Goal: Obtain resource: Download file/media

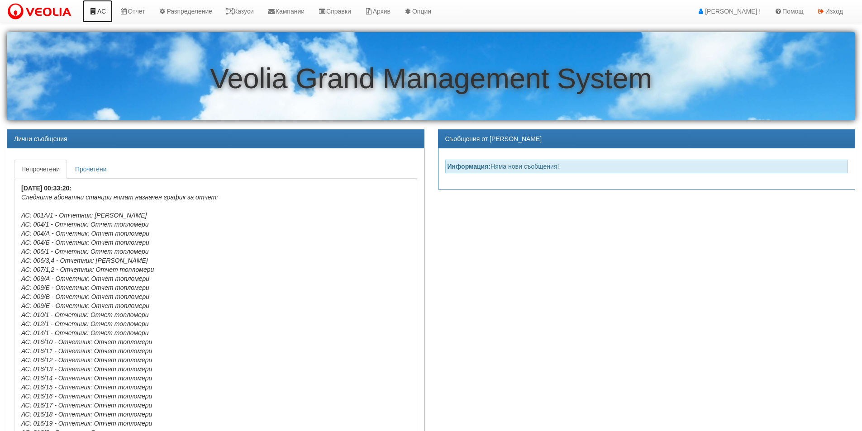
click at [106, 13] on link "АС" at bounding box center [97, 11] width 30 height 23
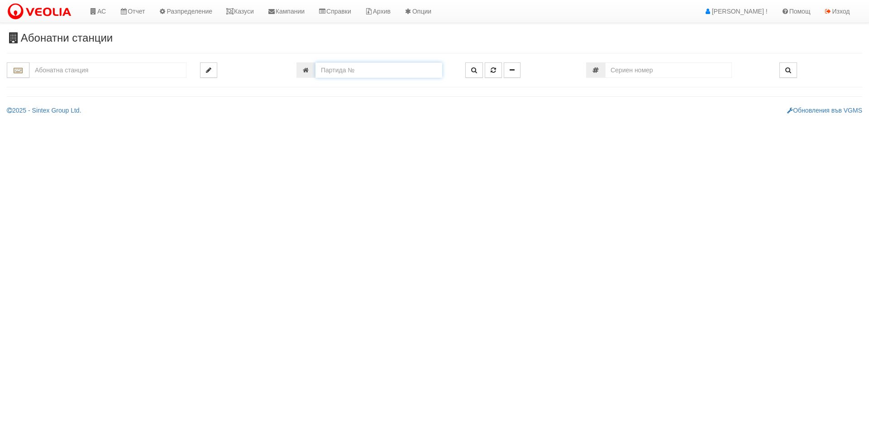
click at [323, 67] on input "number" at bounding box center [378, 69] width 127 height 15
type input "7639"
click at [473, 72] on icon "button" at bounding box center [474, 70] width 6 height 6
type input "150/10,11 - "[PERSON_NAME] [GEOGRAPHIC_DATA] " ЕАД"
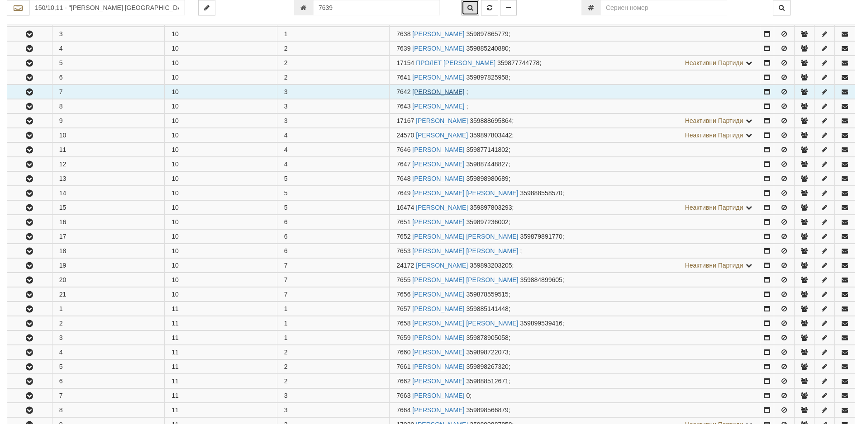
scroll to position [222, 0]
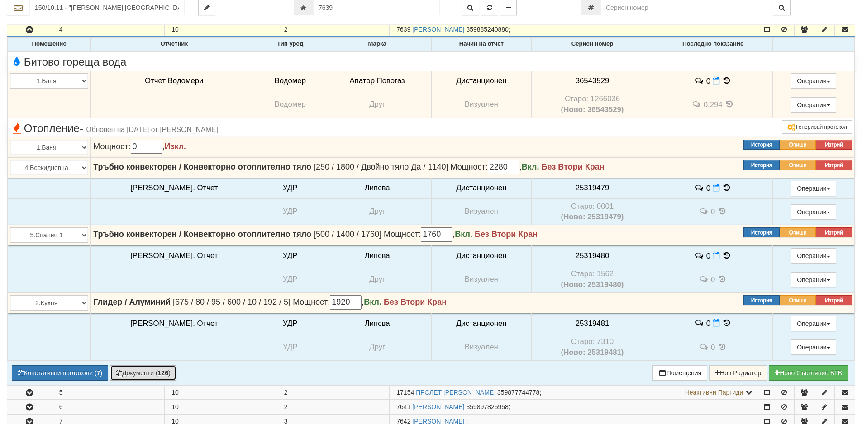
click at [136, 371] on button "Документи ( 126 )" at bounding box center [143, 373] width 67 height 15
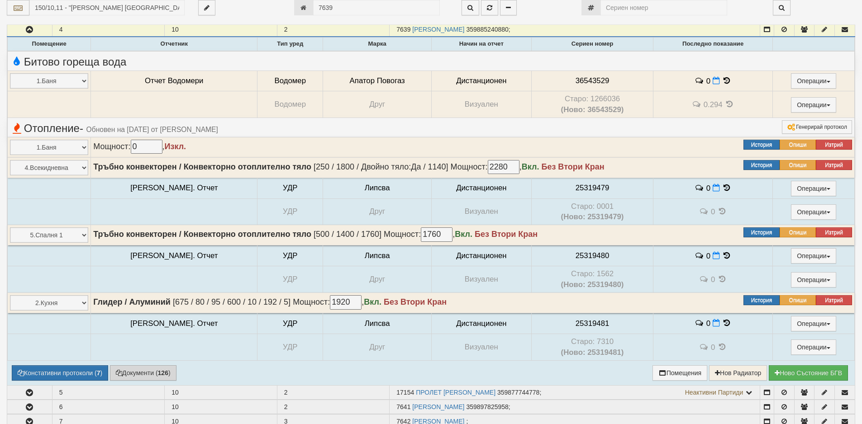
select select "1"
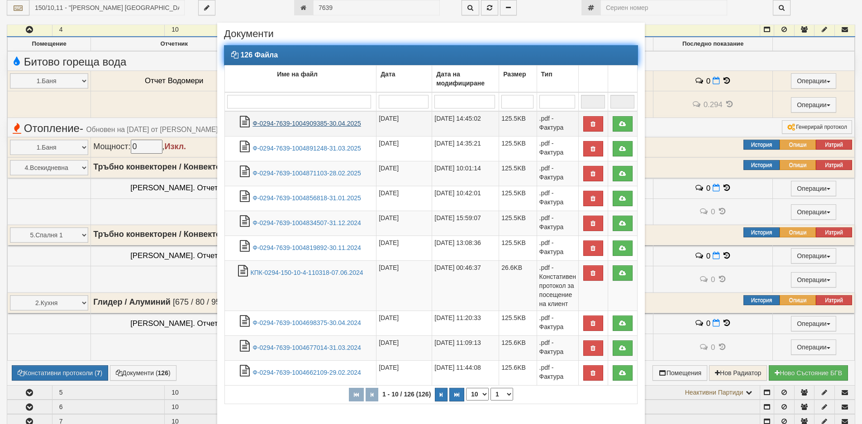
click at [323, 122] on link "Ф-0294-7639-1004909385-30.04.2025" at bounding box center [306, 123] width 109 height 7
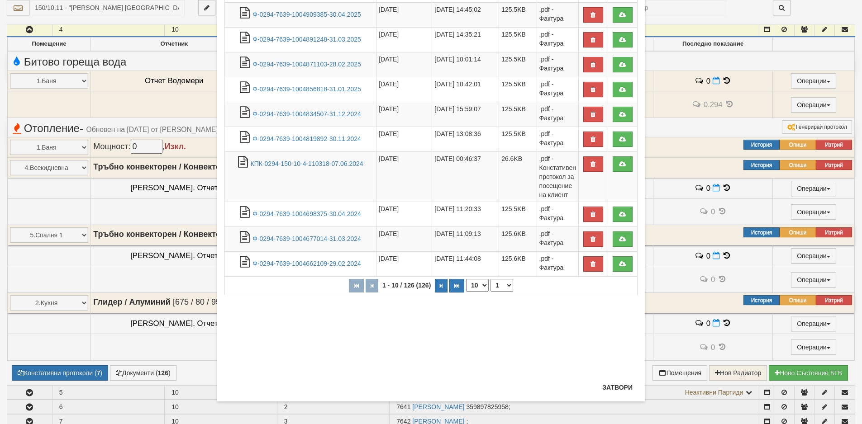
click at [481, 288] on select "10 20 30 40" at bounding box center [477, 285] width 23 height 13
select select "40"
click at [466, 292] on select "10 20 30 40" at bounding box center [477, 285] width 23 height 13
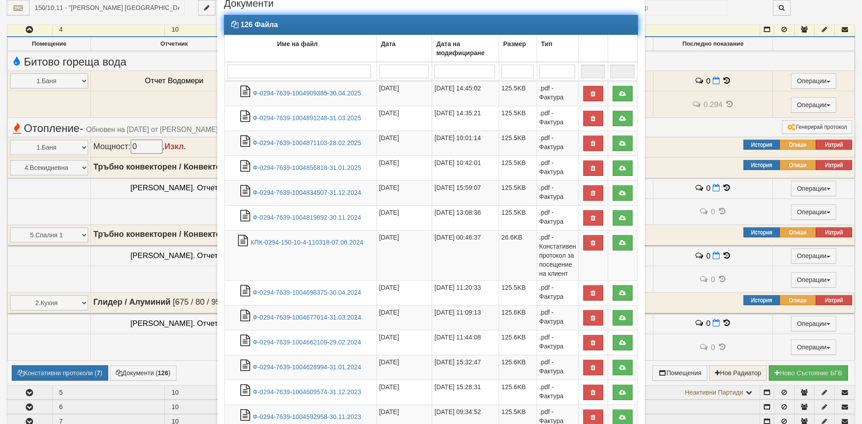
scroll to position [0, 0]
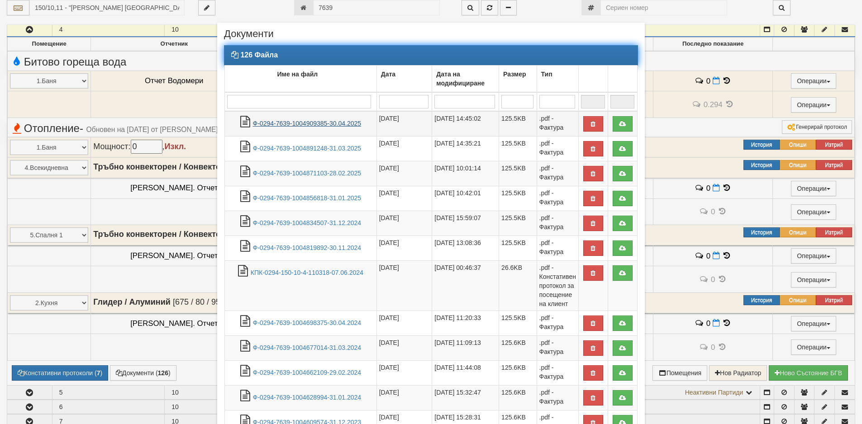
click at [291, 122] on link "Ф-0294-7639-1004909385-30.04.2025" at bounding box center [307, 123] width 109 height 7
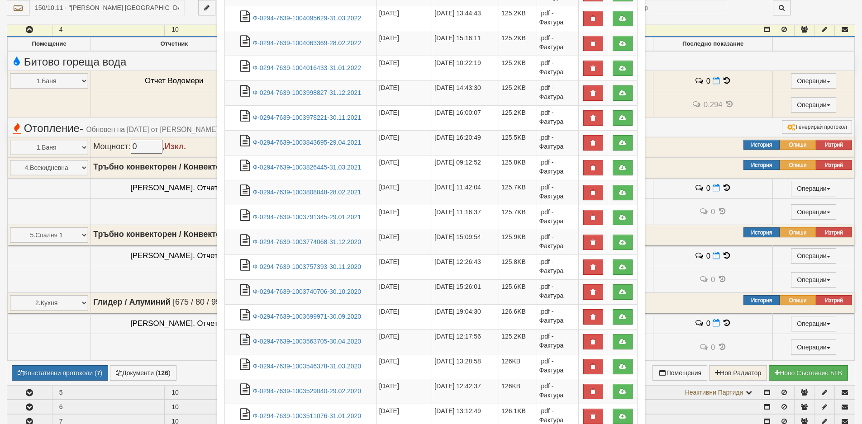
scroll to position [813, 0]
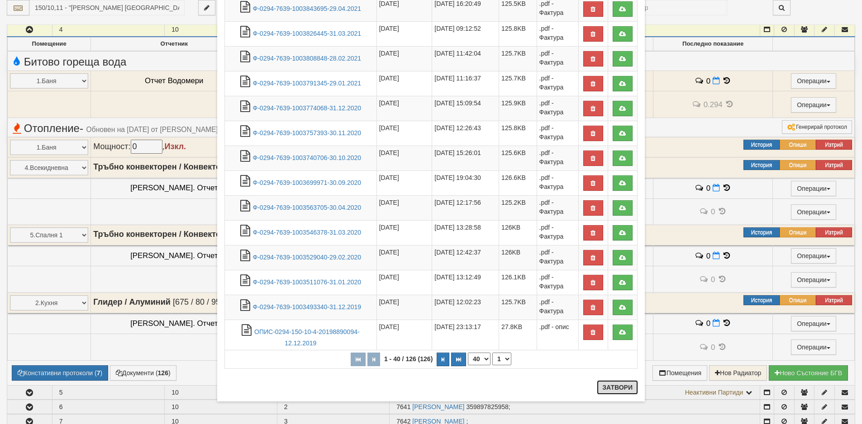
click at [611, 391] on button "Затвори" at bounding box center [617, 387] width 41 height 14
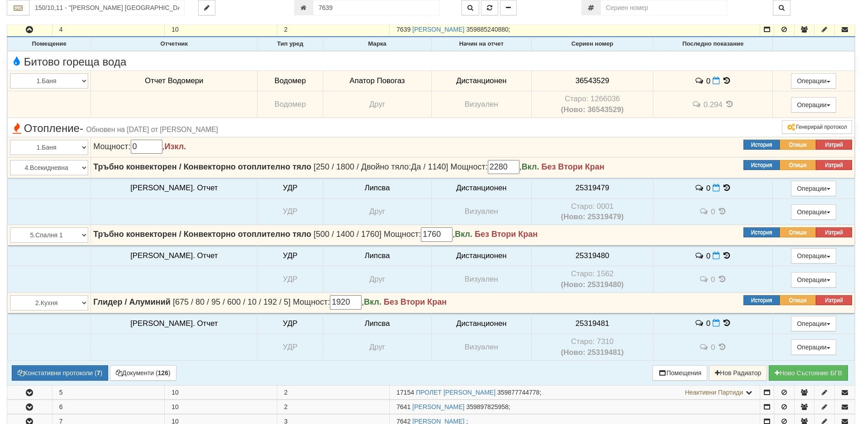
click at [722, 79] on icon at bounding box center [727, 81] width 10 height 8
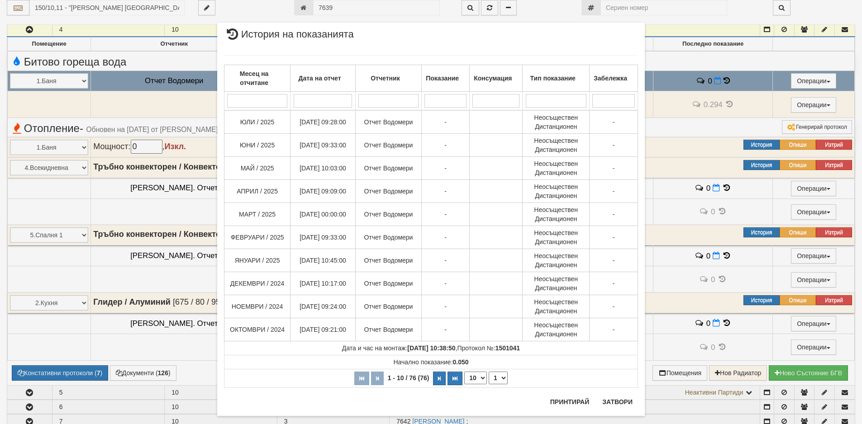
click at [479, 377] on select "10 20 30 40" at bounding box center [475, 378] width 23 height 13
select select "30"
click at [464, 385] on select "10 20 30 40" at bounding box center [475, 378] width 23 height 13
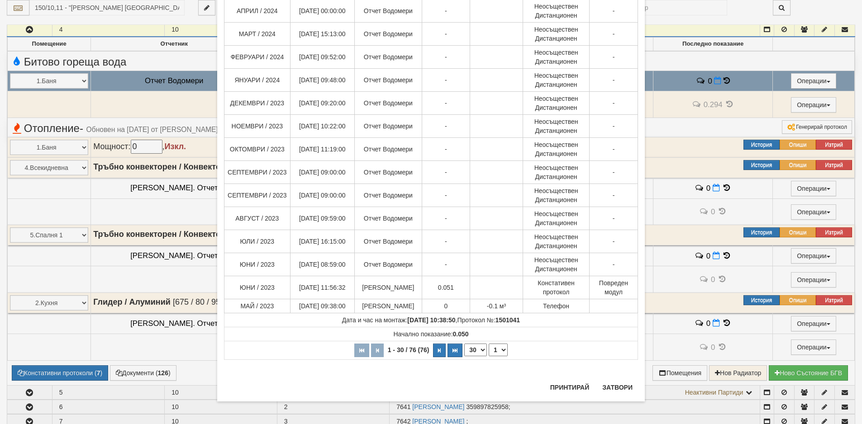
scroll to position [313, 0]
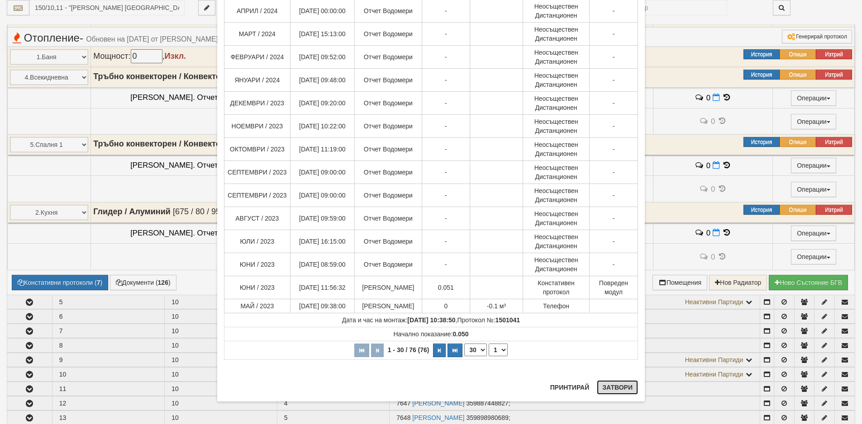
click at [616, 383] on button "Затвори" at bounding box center [617, 387] width 41 height 14
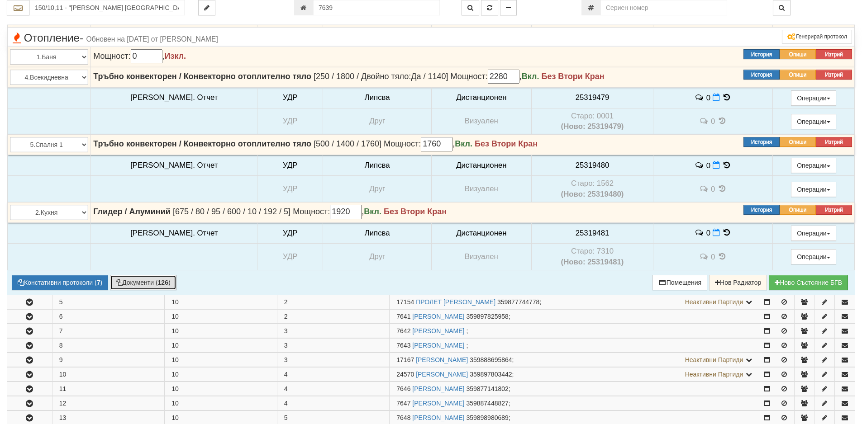
click at [141, 283] on button "Документи ( 126 )" at bounding box center [143, 282] width 67 height 15
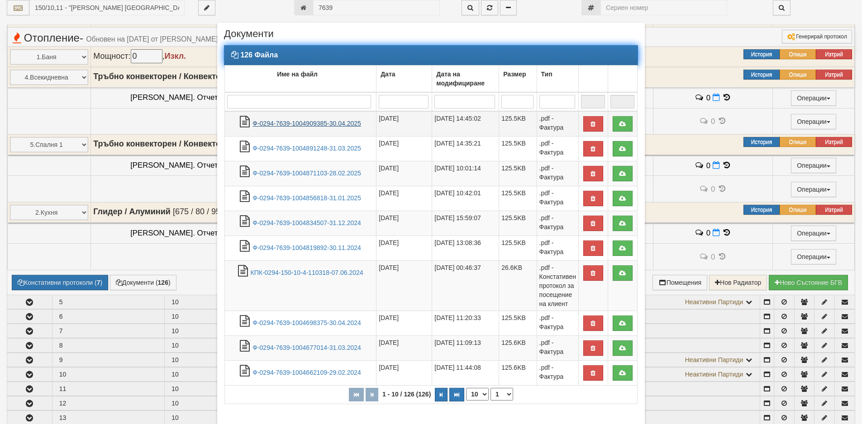
click at [276, 125] on link "Ф-0294-7639-1004909385-30.04.2025" at bounding box center [306, 123] width 109 height 7
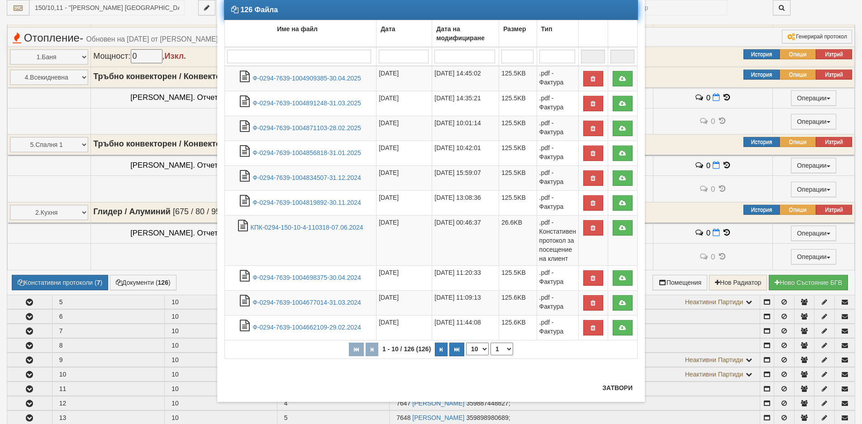
scroll to position [46, 0]
click at [607, 391] on button "Затвори" at bounding box center [617, 387] width 41 height 14
